Goal: Find specific page/section: Find specific page/section

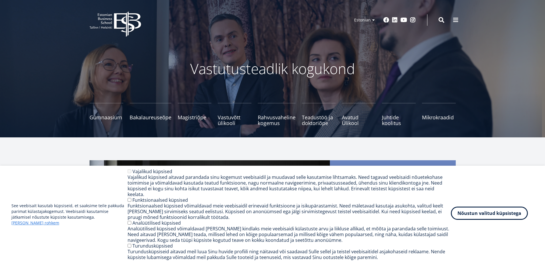
click at [499, 217] on button "Nõustun valitud küpsistega" at bounding box center [489, 213] width 77 height 13
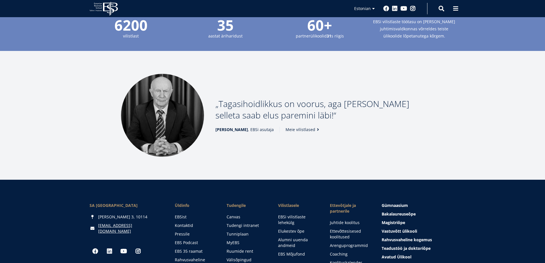
scroll to position [687, 0]
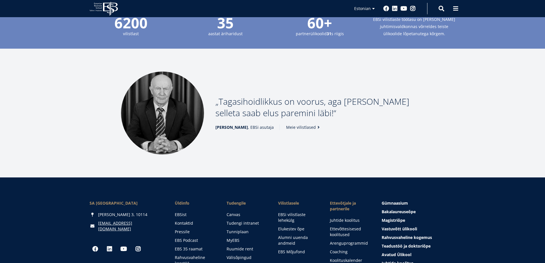
click at [302, 127] on link "Meie vilistlased" at bounding box center [303, 127] width 35 height 6
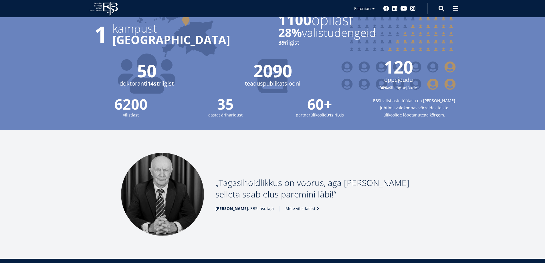
scroll to position [629, 0]
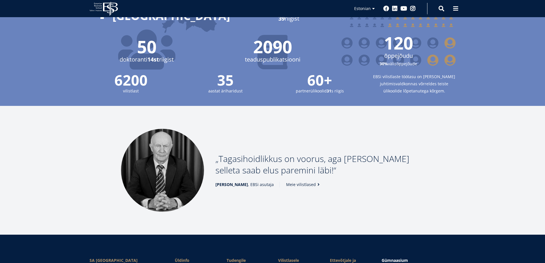
click at [306, 185] on link "Meie vilistlased" at bounding box center [303, 185] width 35 height 6
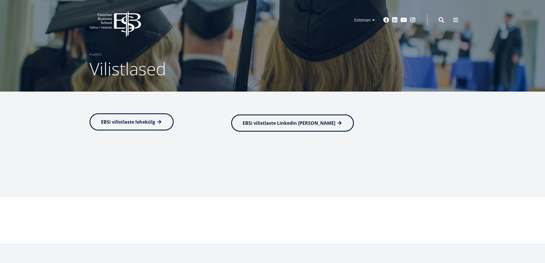
click at [113, 123] on span "EBSi vilistlaste lehekülg" at bounding box center [128, 122] width 54 height 6
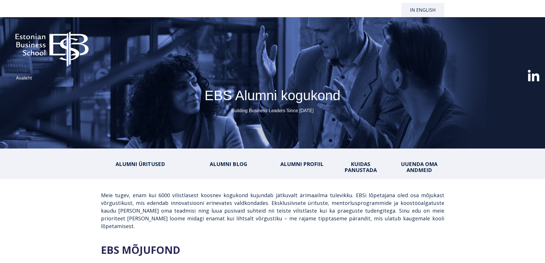
select select "**"
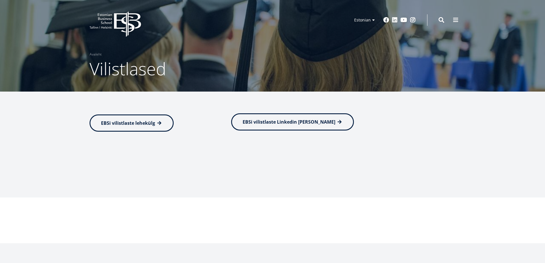
click at [297, 122] on span "EBSi vilistlaste Linkedin grupp" at bounding box center [289, 122] width 93 height 6
